Goal: Navigation & Orientation: Find specific page/section

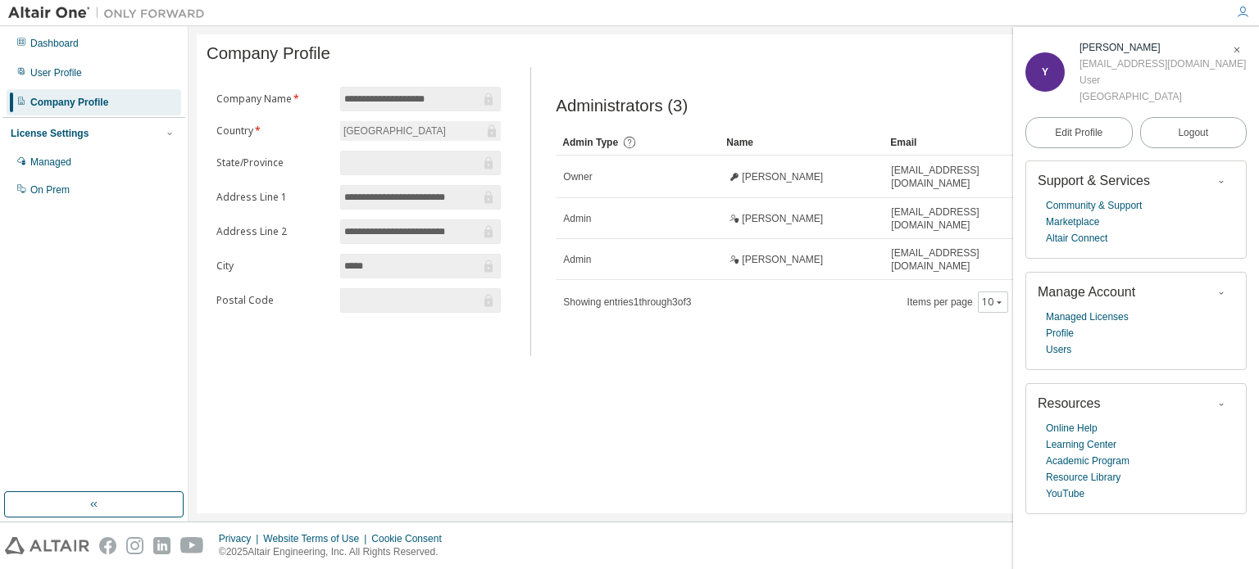
click at [79, 12] on img at bounding box center [110, 13] width 205 height 16
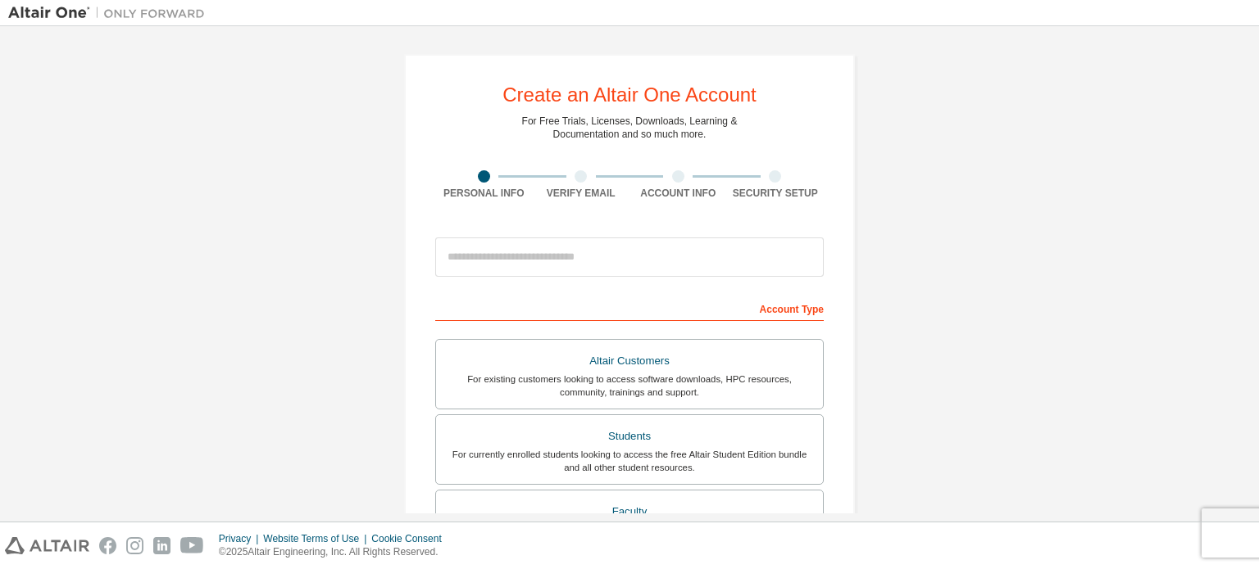
scroll to position [164, 0]
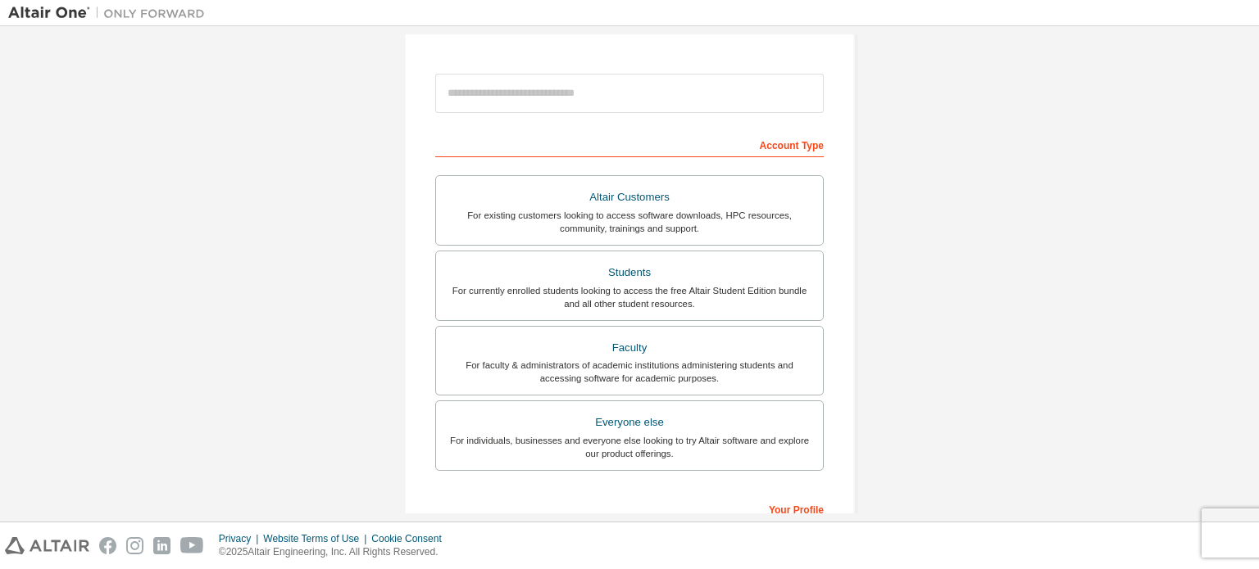
click at [255, 388] on div "Create an Altair One Account For Free Trials, Licenses, Downloads, Learning & D…" at bounding box center [629, 305] width 1242 height 868
